Goal: Find specific page/section: Find specific page/section

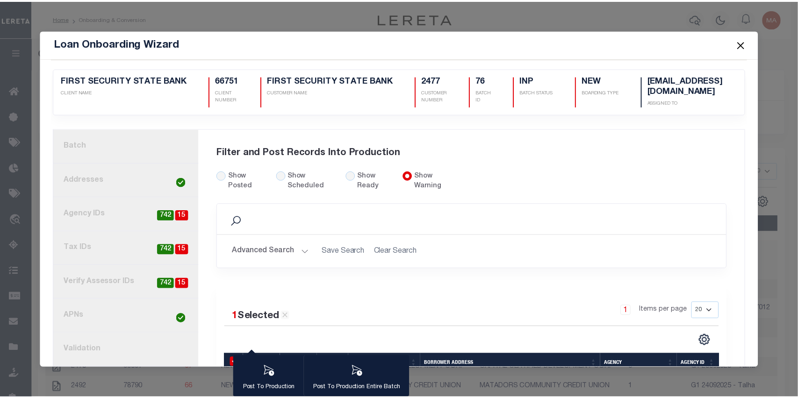
scroll to position [0, 3]
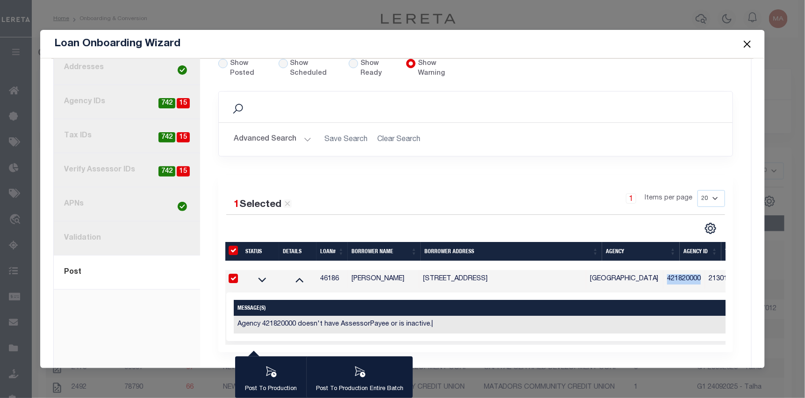
drag, startPoint x: 743, startPoint y: 41, endPoint x: 684, endPoint y: 40, distance: 59.4
click at [744, 40] on button "Close" at bounding box center [747, 44] width 12 height 12
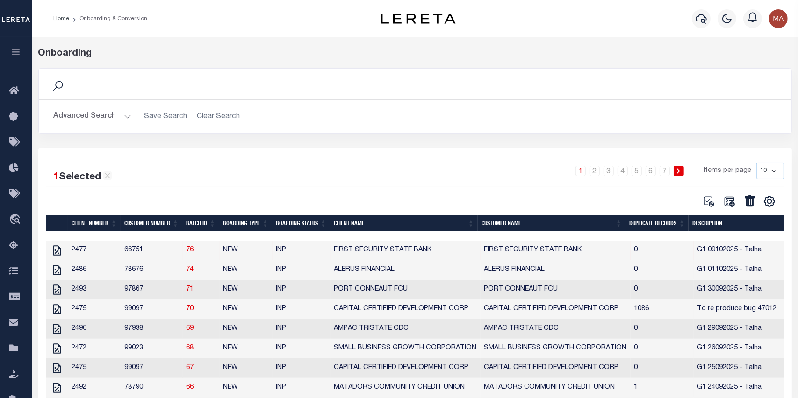
click at [14, 50] on icon "button" at bounding box center [16, 52] width 11 height 8
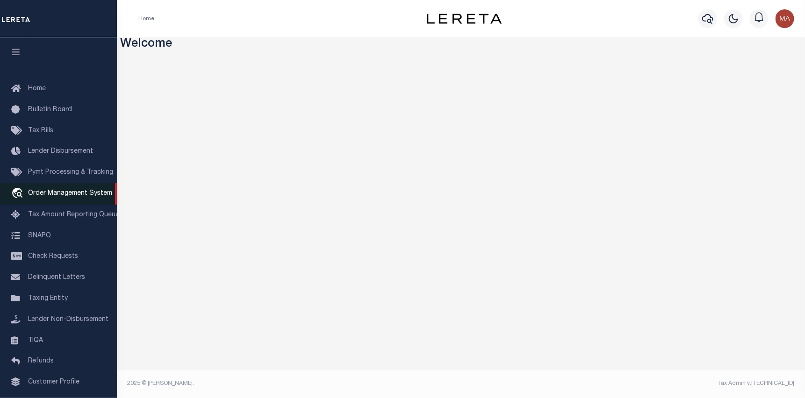
click at [54, 197] on span "Order Management System" at bounding box center [70, 193] width 84 height 7
